Goal: Entertainment & Leisure: Consume media (video, audio)

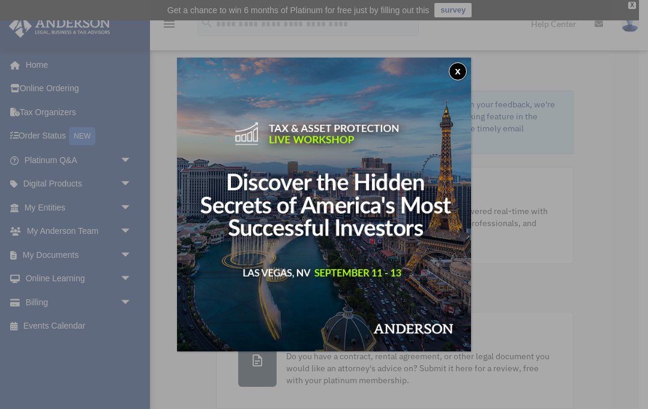
click at [461, 67] on button "x" at bounding box center [458, 71] width 18 height 18
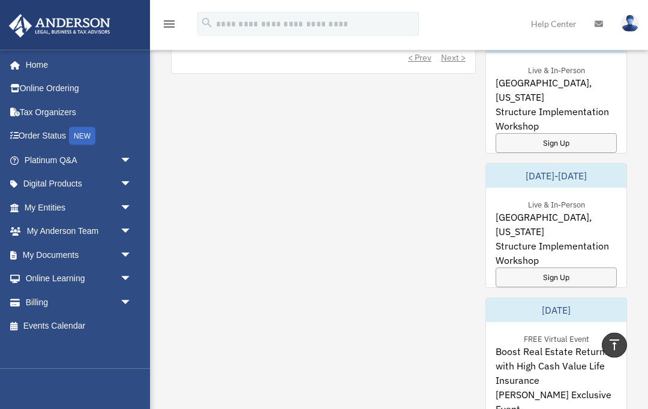
scroll to position [879, 0]
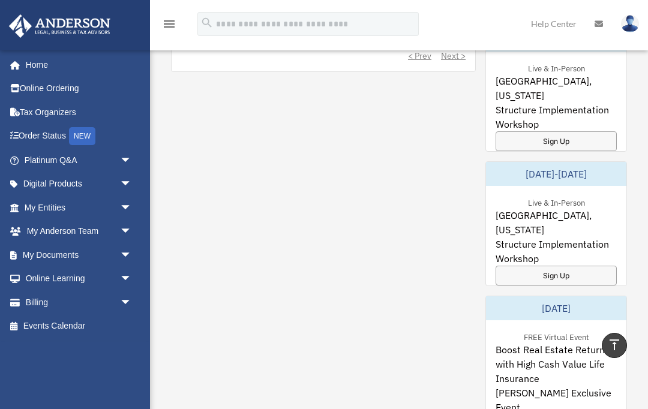
click at [56, 137] on link "Order Status NEW" at bounding box center [79, 136] width 142 height 25
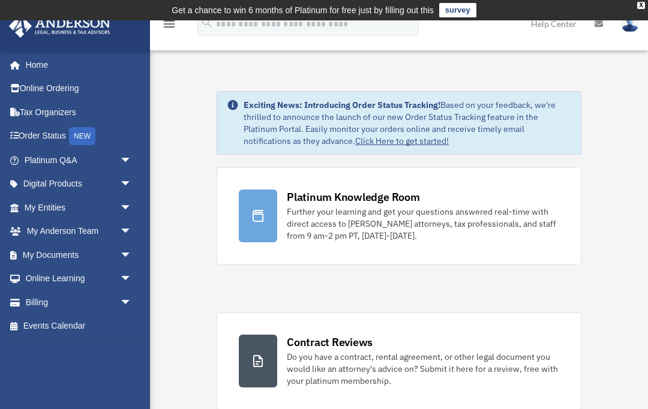
click at [68, 250] on link "My Documents arrow_drop_down" at bounding box center [79, 255] width 142 height 24
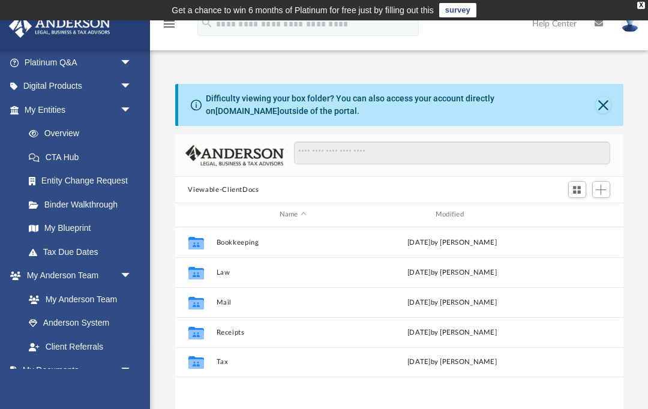
scroll to position [105, 0]
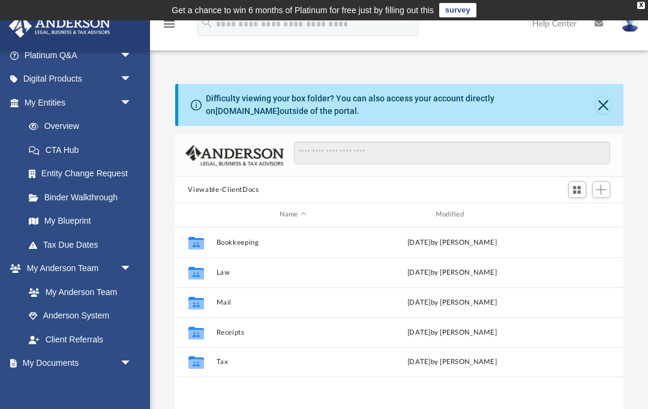
click at [102, 295] on link "My Anderson Team" at bounding box center [77, 292] width 121 height 24
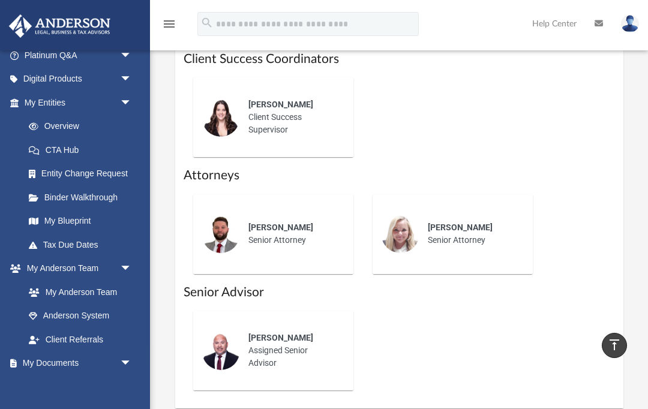
scroll to position [629, 0]
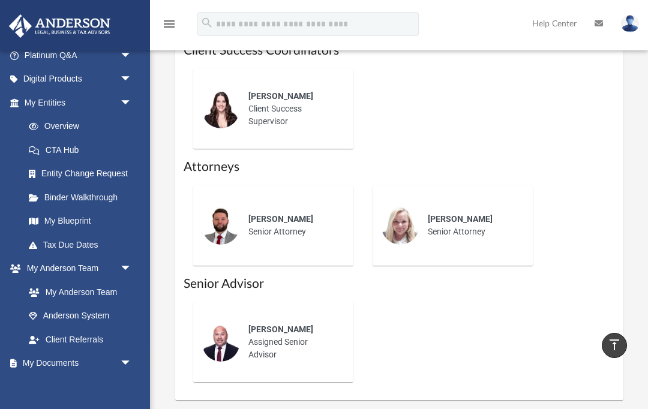
click at [130, 362] on span "arrow_drop_down" at bounding box center [132, 363] width 24 height 25
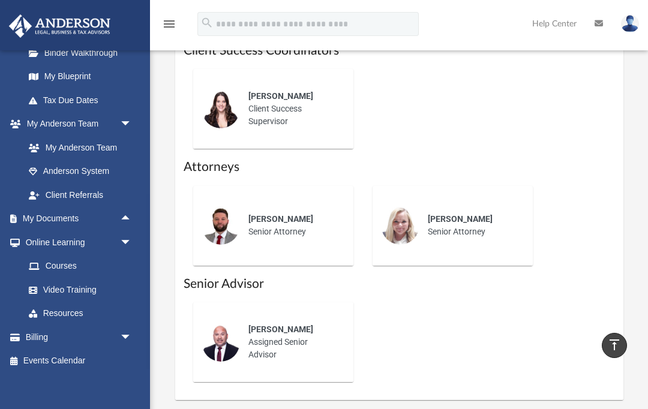
scroll to position [249, 0]
click at [126, 334] on span "arrow_drop_down" at bounding box center [132, 338] width 24 height 25
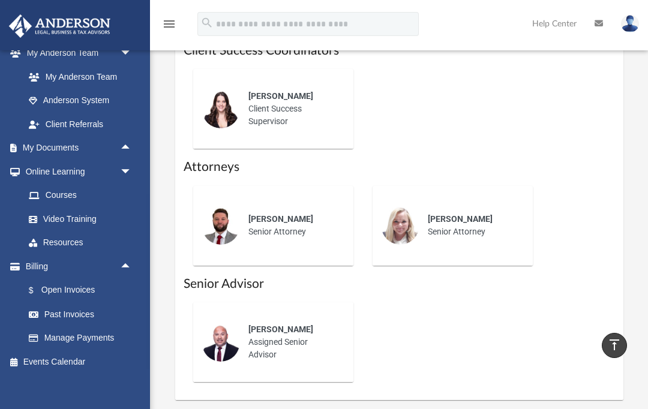
scroll to position [320, 0]
click at [82, 307] on link "Past Invoices" at bounding box center [83, 315] width 133 height 24
click at [70, 313] on link "Past Invoices" at bounding box center [83, 315] width 133 height 24
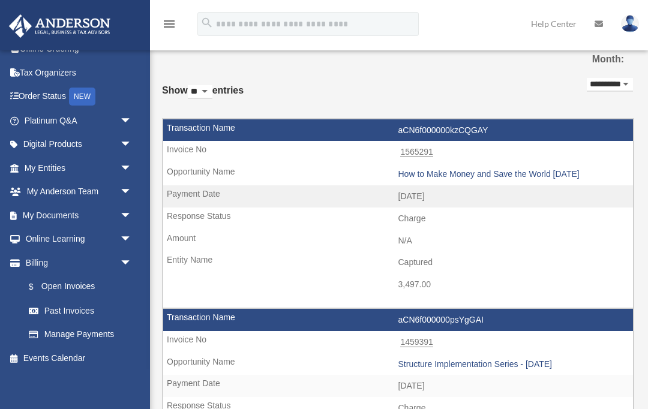
scroll to position [39, 0]
click at [104, 332] on link "Manage Payments" at bounding box center [83, 335] width 133 height 24
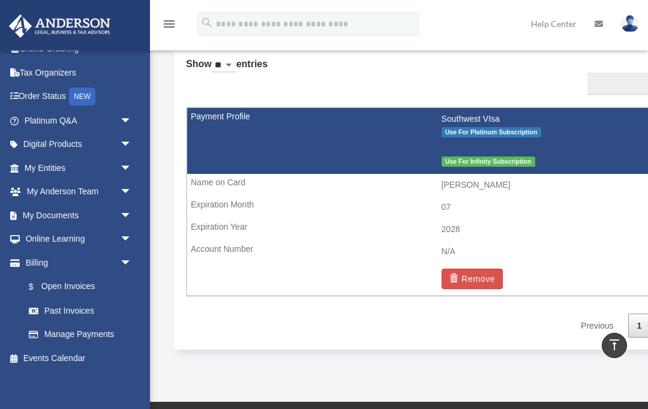
scroll to position [39, 0]
click at [71, 218] on link "My Documents arrow_drop_down" at bounding box center [79, 216] width 142 height 24
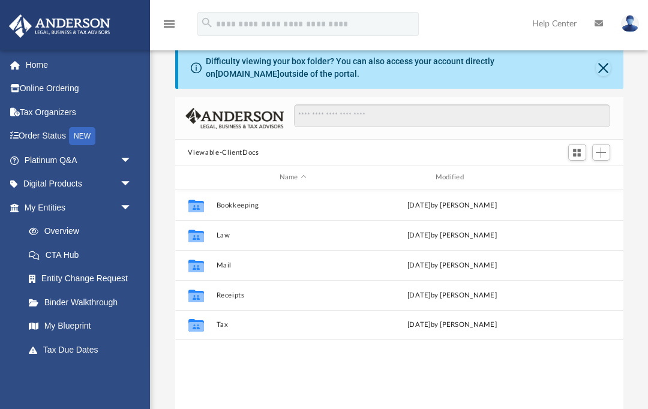
click at [128, 179] on span "arrow_drop_down" at bounding box center [132, 184] width 24 height 25
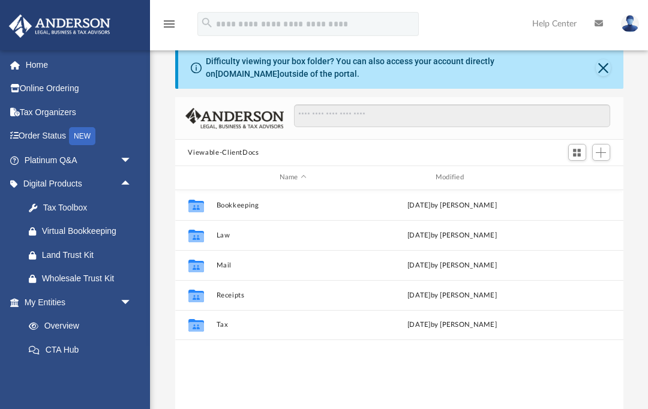
click at [89, 252] on div "Land Trust Kit" at bounding box center [88, 255] width 93 height 15
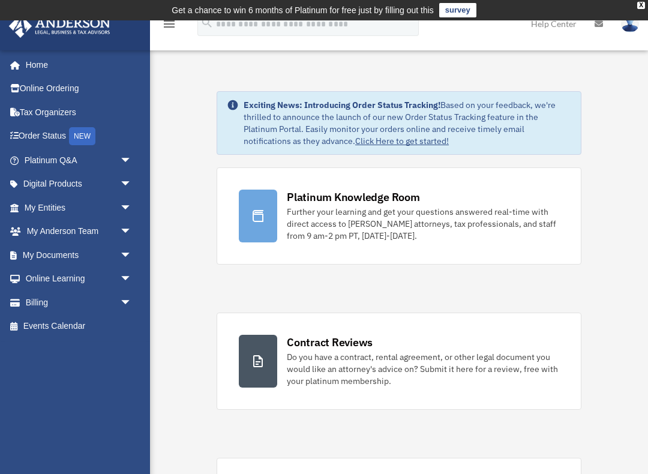
click at [131, 302] on span "arrow_drop_down" at bounding box center [132, 302] width 24 height 25
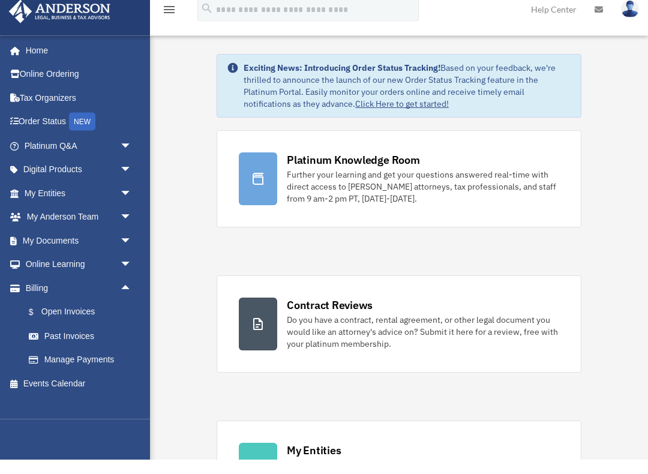
scroll to position [23, 0]
click at [139, 338] on link "Past Invoices" at bounding box center [83, 350] width 133 height 24
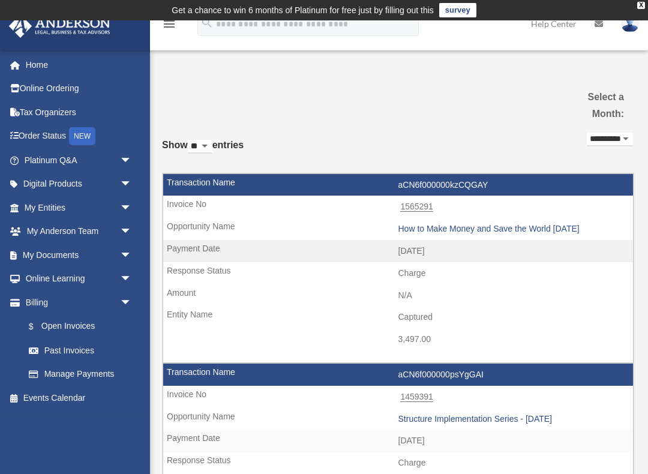
click at [625, 141] on select "**********" at bounding box center [610, 140] width 46 height 14
select select "**********"
click at [59, 115] on link "Tax Organizers" at bounding box center [79, 112] width 142 height 24
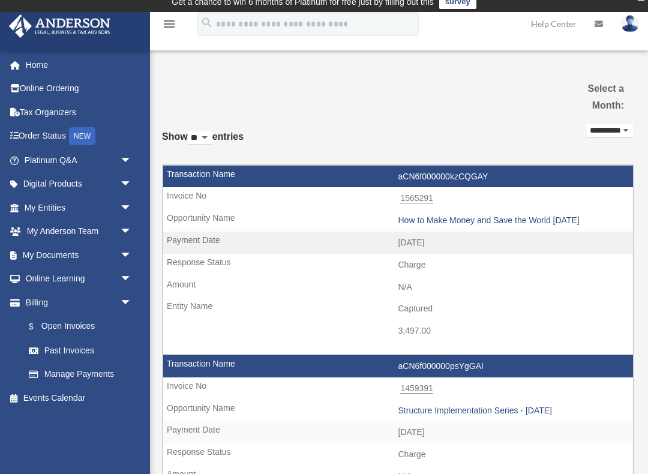
scroll to position [7, 0]
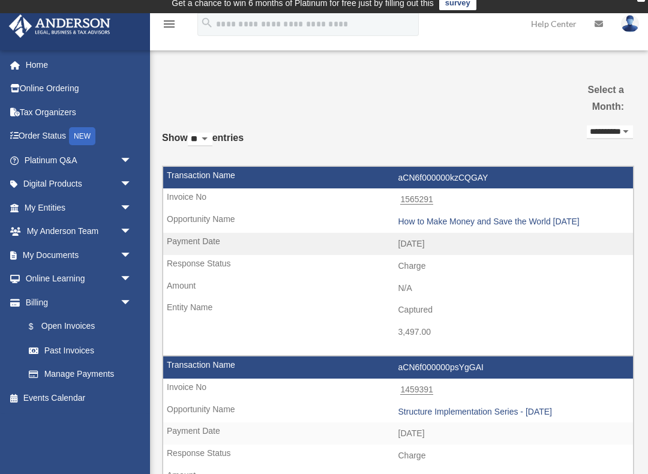
click at [129, 183] on span "arrow_drop_down" at bounding box center [132, 184] width 24 height 25
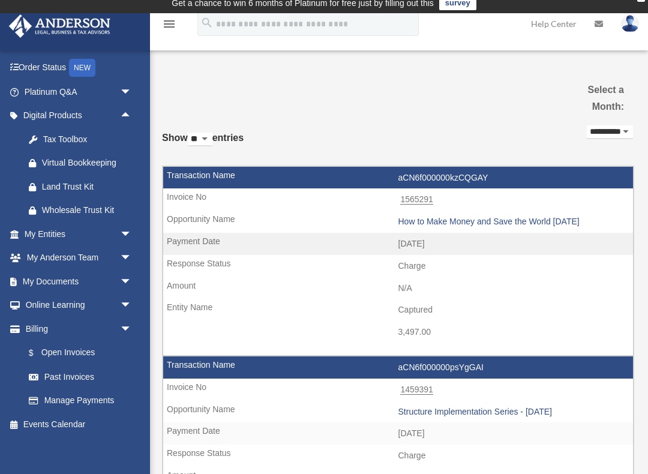
scroll to position [68, 0]
click at [127, 230] on span "arrow_drop_down" at bounding box center [132, 234] width 24 height 25
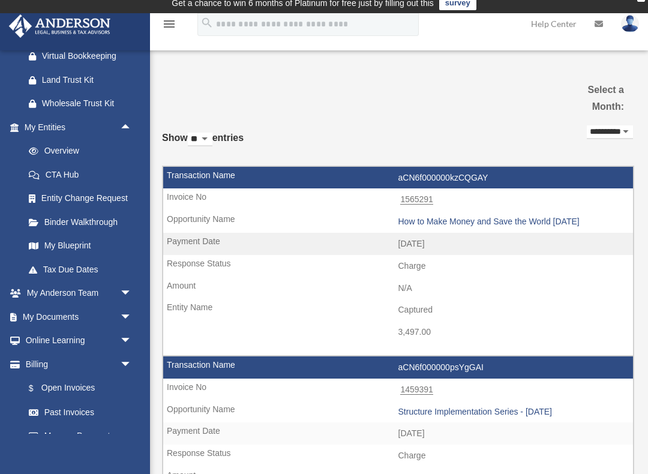
scroll to position [176, 0]
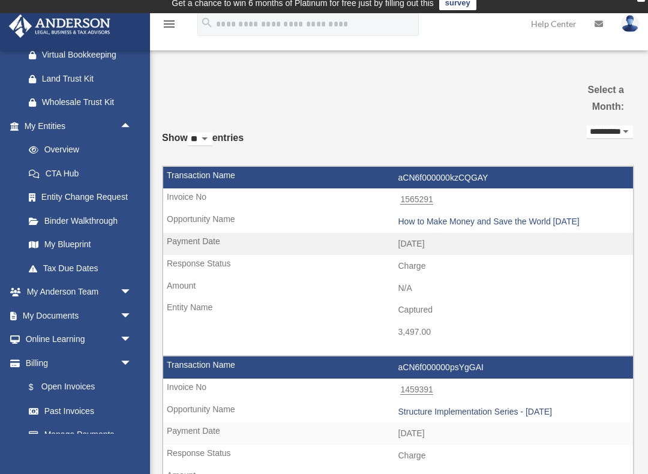
click at [82, 243] on link "My Blueprint" at bounding box center [83, 245] width 133 height 24
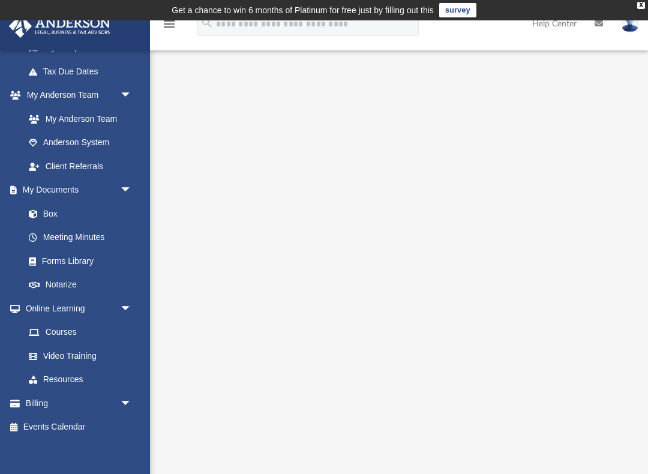
scroll to position [278, 0]
click at [65, 325] on link "Courses" at bounding box center [80, 333] width 127 height 24
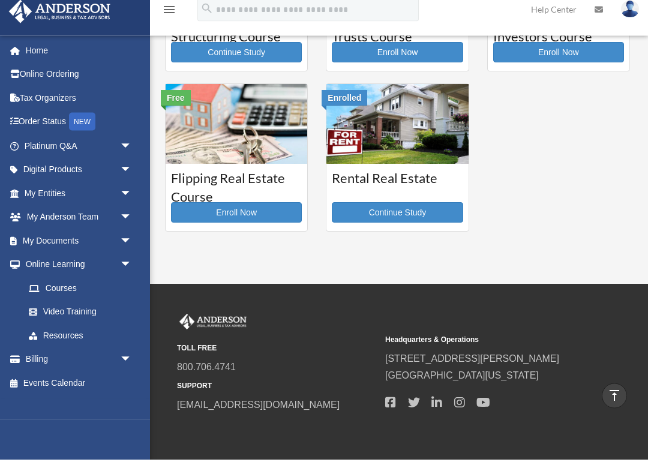
scroll to position [304, 0]
click at [68, 338] on link "Resources" at bounding box center [83, 350] width 133 height 24
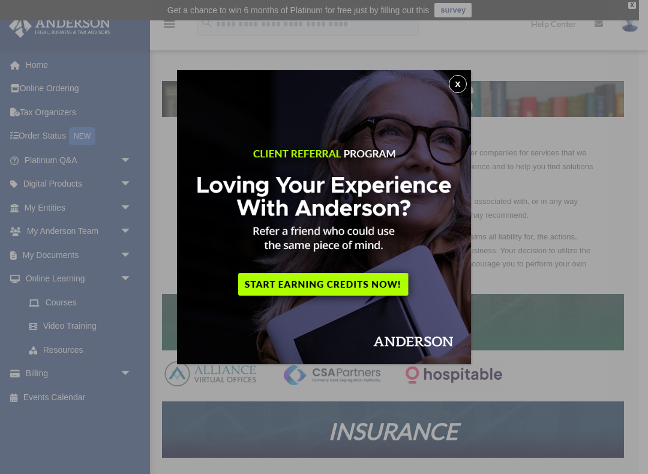
click at [456, 88] on button "x" at bounding box center [458, 84] width 18 height 18
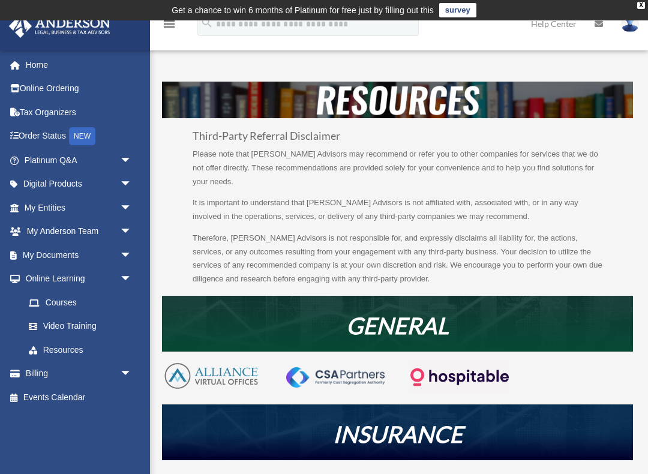
click at [84, 324] on link "Video Training" at bounding box center [83, 326] width 133 height 24
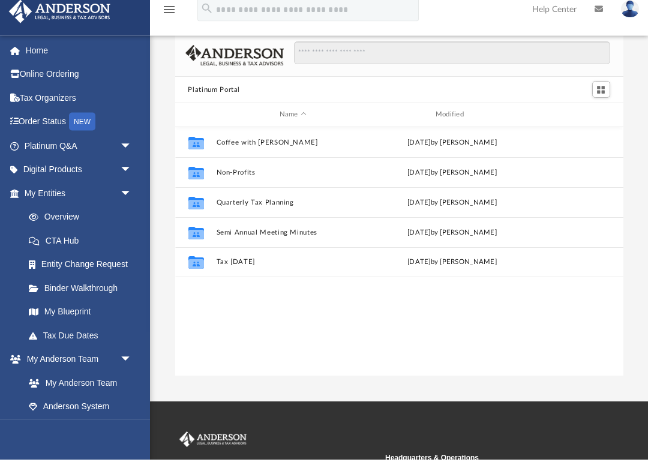
scroll to position [35, 0]
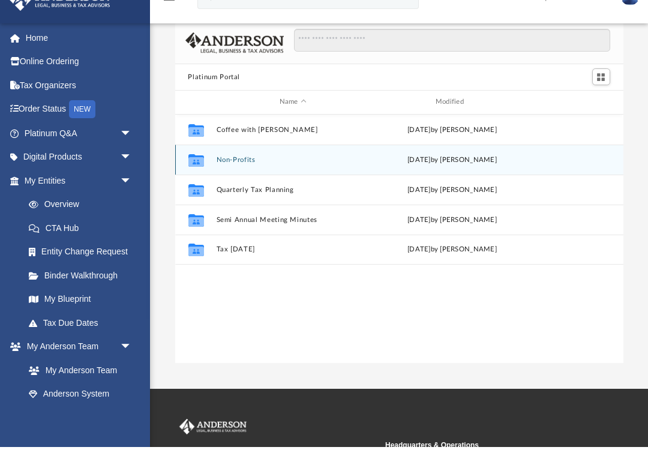
click at [231, 183] on button "Non-Profits" at bounding box center [293, 187] width 154 height 8
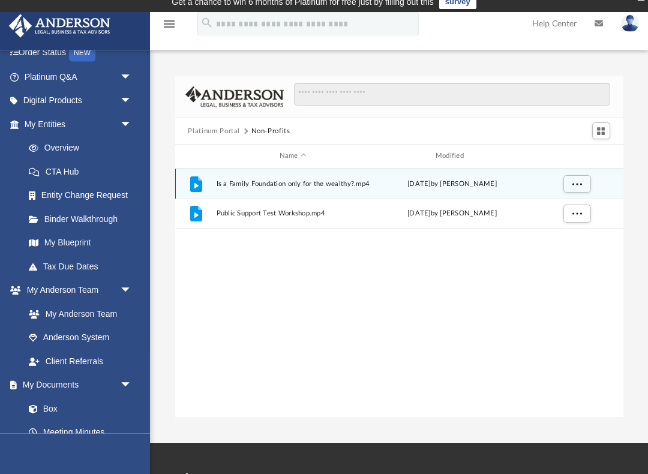
scroll to position [0, 0]
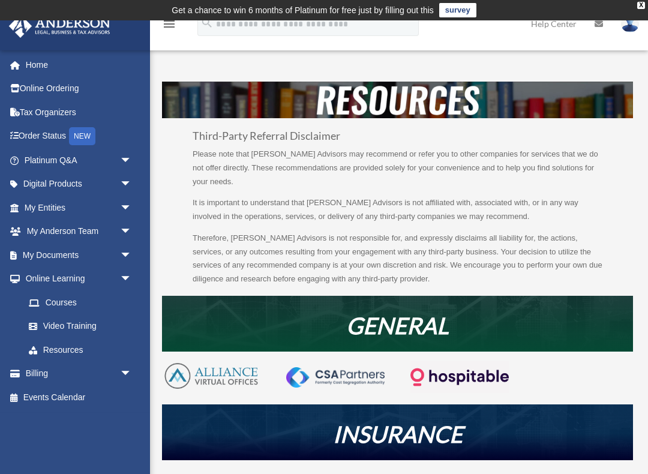
click at [85, 324] on link "Video Training" at bounding box center [83, 326] width 133 height 24
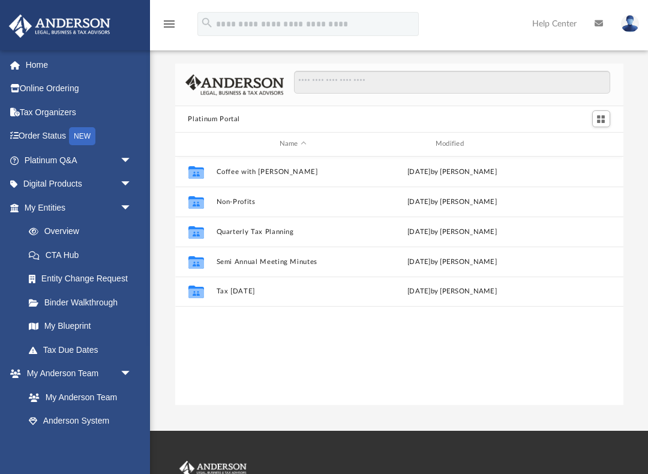
scroll to position [273, 448]
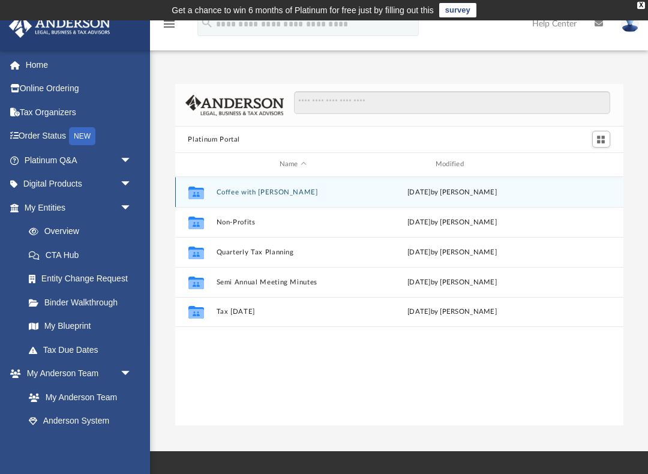
click at [240, 193] on button "Coffee with [PERSON_NAME]" at bounding box center [293, 192] width 154 height 8
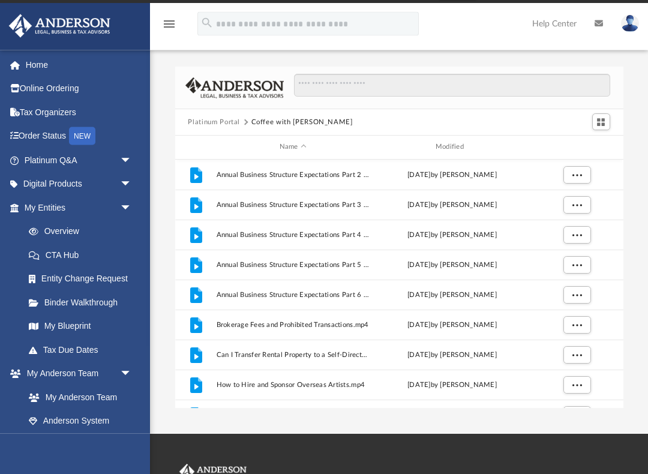
scroll to position [0, 0]
click at [215, 123] on button "Platinum Portal" at bounding box center [214, 123] width 52 height 11
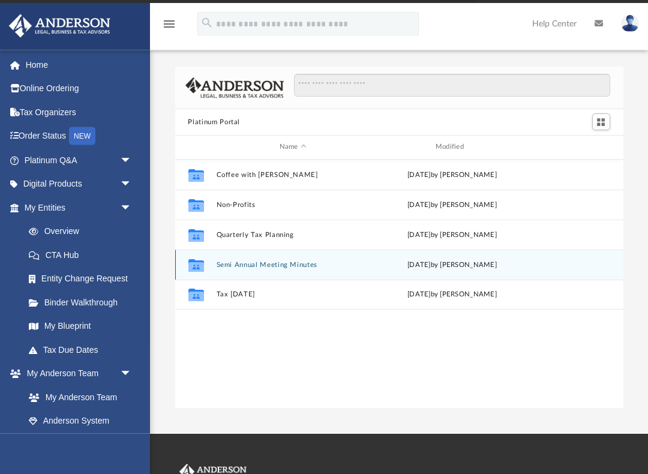
click at [293, 266] on button "Semi Annual Meeting Minutes" at bounding box center [293, 265] width 154 height 8
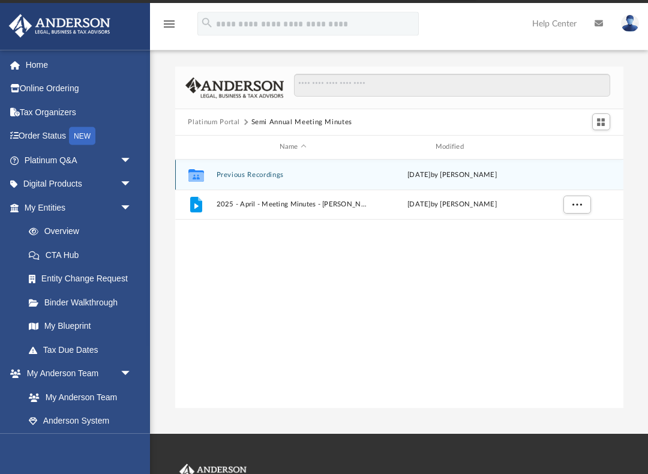
click at [265, 175] on button "Previous Recordings" at bounding box center [293, 176] width 154 height 8
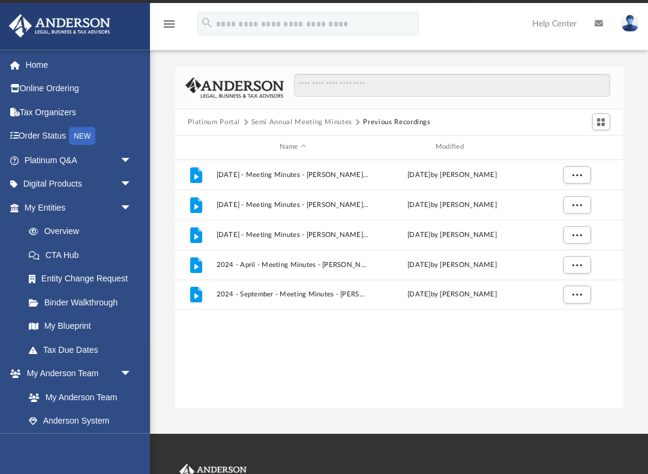
click at [230, 125] on button "Platinum Portal" at bounding box center [214, 123] width 52 height 11
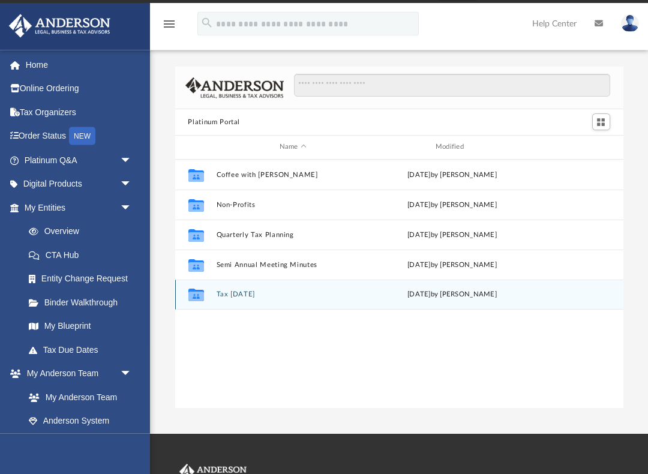
click at [245, 297] on button "Tax [DATE]" at bounding box center [293, 295] width 154 height 8
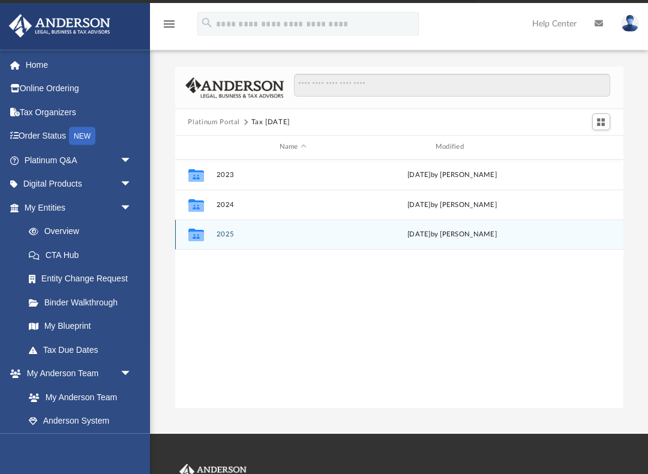
click at [222, 236] on button "2025" at bounding box center [293, 235] width 154 height 8
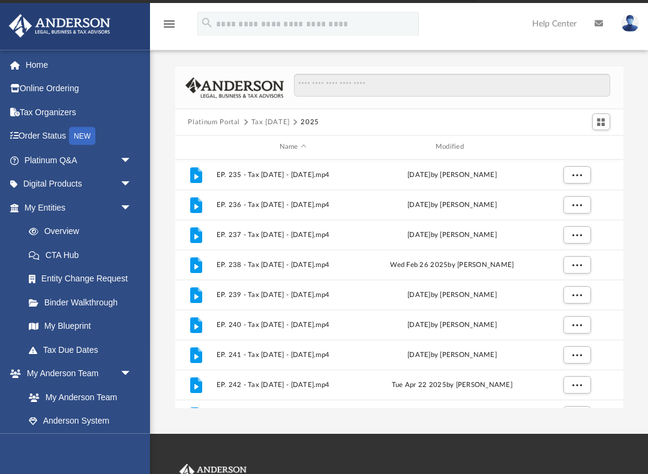
click at [219, 127] on button "Platinum Portal" at bounding box center [214, 123] width 52 height 11
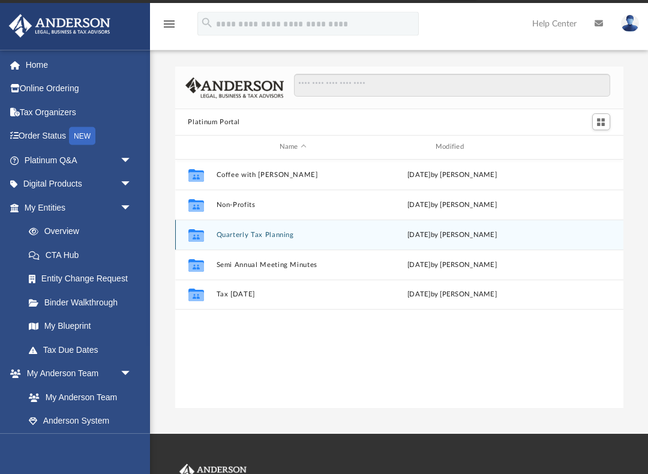
click at [263, 237] on button "Quarterly Tax Planning" at bounding box center [293, 235] width 154 height 8
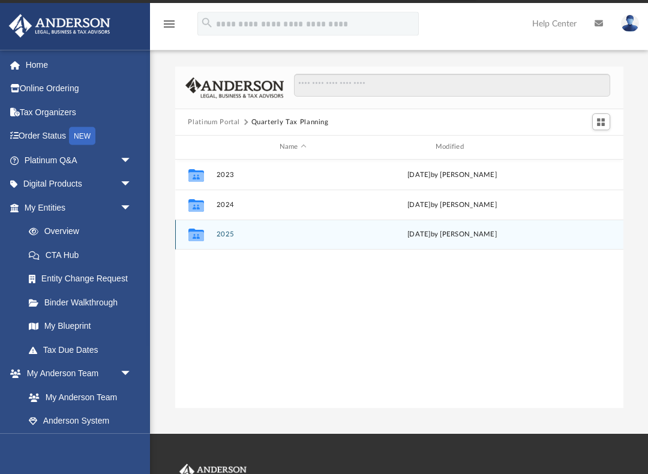
click at [281, 236] on button "2025" at bounding box center [293, 235] width 154 height 8
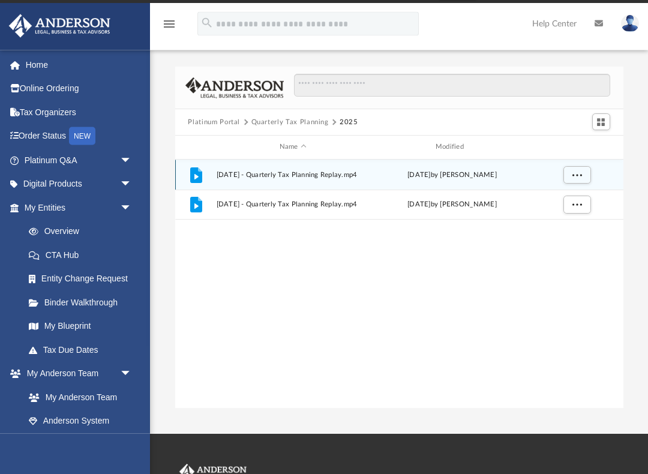
click at [290, 176] on span "[DATE] - Quarterly Tax Planning Replay.mp4" at bounding box center [293, 176] width 154 height 8
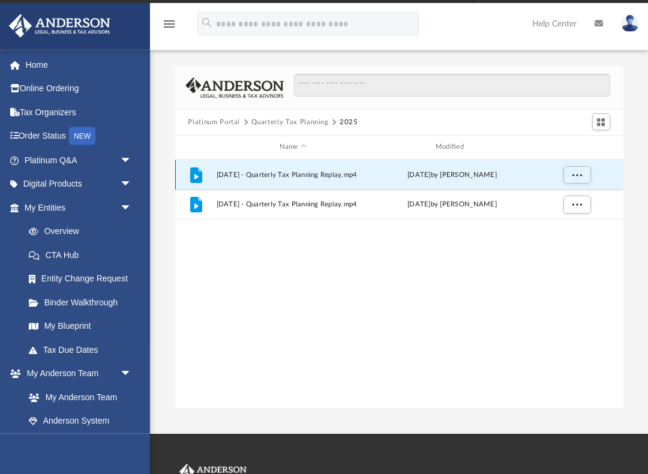
click at [197, 178] on icon "grid" at bounding box center [196, 175] width 12 height 16
click at [307, 178] on span "[DATE] - Quarterly Tax Planning Replay.mp4" at bounding box center [293, 176] width 154 height 8
click at [442, 179] on div "[DATE] by [PERSON_NAME]" at bounding box center [452, 175] width 154 height 11
click at [582, 170] on button "More options" at bounding box center [577, 175] width 28 height 18
click at [564, 203] on li "Preview" at bounding box center [565, 198] width 35 height 13
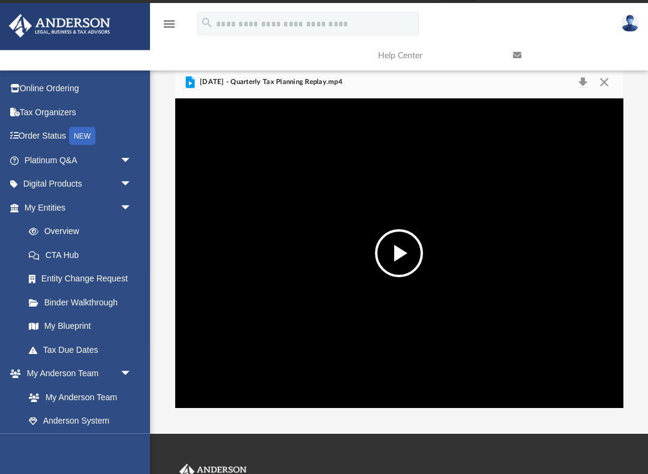
click at [395, 257] on button "File preview" at bounding box center [399, 254] width 48 height 48
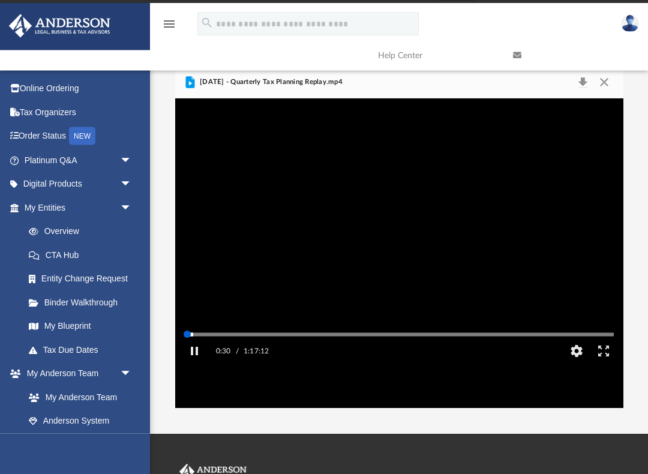
click at [193, 363] on button "Pause" at bounding box center [194, 351] width 27 height 24
click at [403, 255] on button "File preview" at bounding box center [399, 254] width 48 height 48
